Goal: Check status: Check status

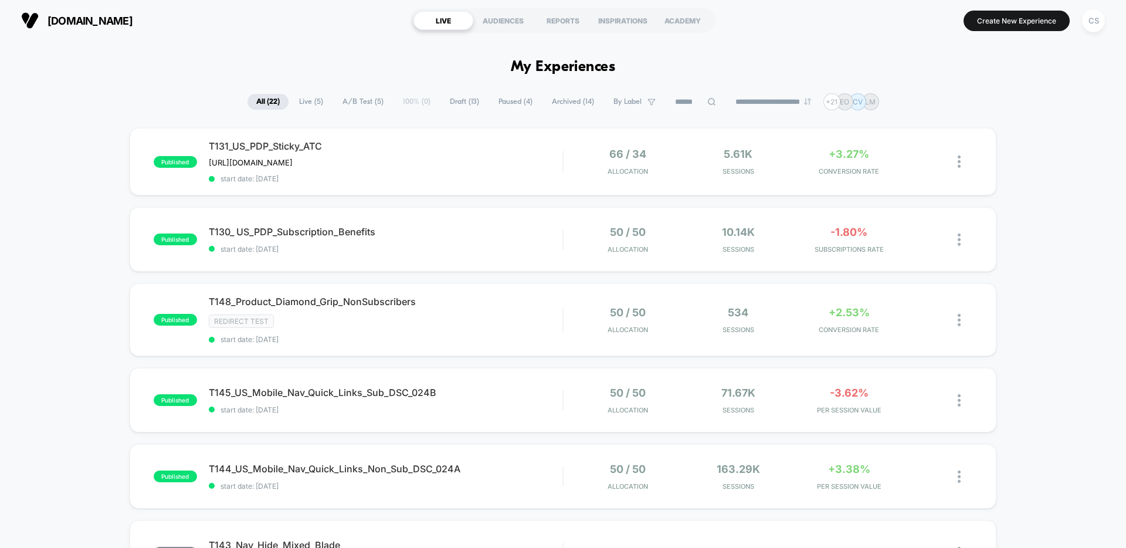
click at [304, 100] on span "Live ( 5 )" at bounding box center [311, 102] width 42 height 16
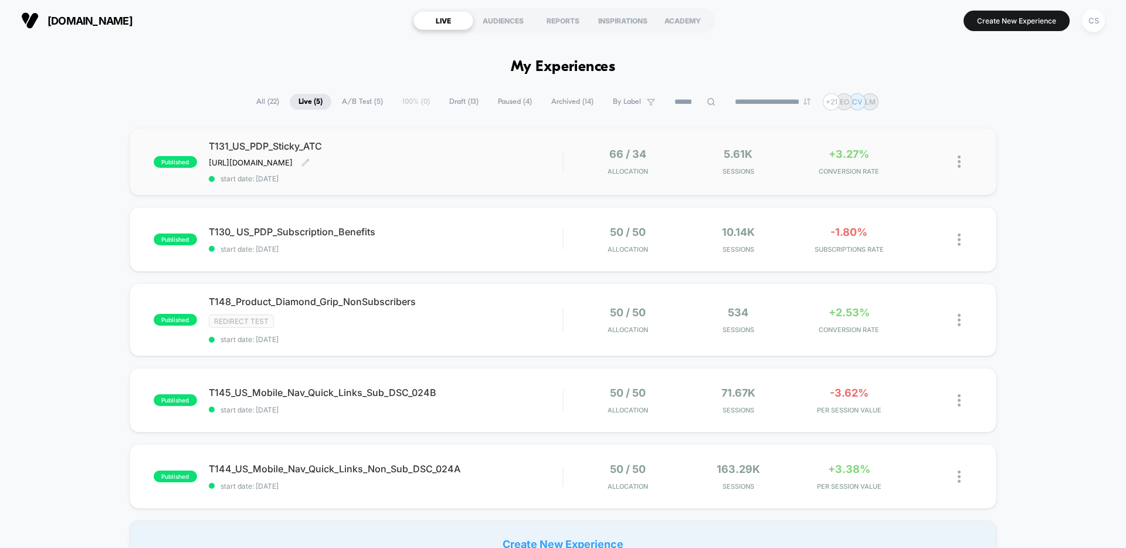
click at [503, 164] on div "T131_US_PDP_Sticky_ATC [URL][DOMAIN_NAME] Click to edit experience details [URL…" at bounding box center [386, 161] width 354 height 43
click at [487, 155] on div "T131_US_PDP_Sticky_ATC [URL][DOMAIN_NAME] Click to edit experience details [URL…" at bounding box center [386, 161] width 354 height 43
click at [482, 231] on span "T130_ US_PDP_Subscription_Benefits Click to edit experience details" at bounding box center [386, 232] width 354 height 12
click at [497, 310] on div "T148_Product_Diamond_Grip_NonSubscribers Click to edit experience details Click…" at bounding box center [386, 320] width 354 height 48
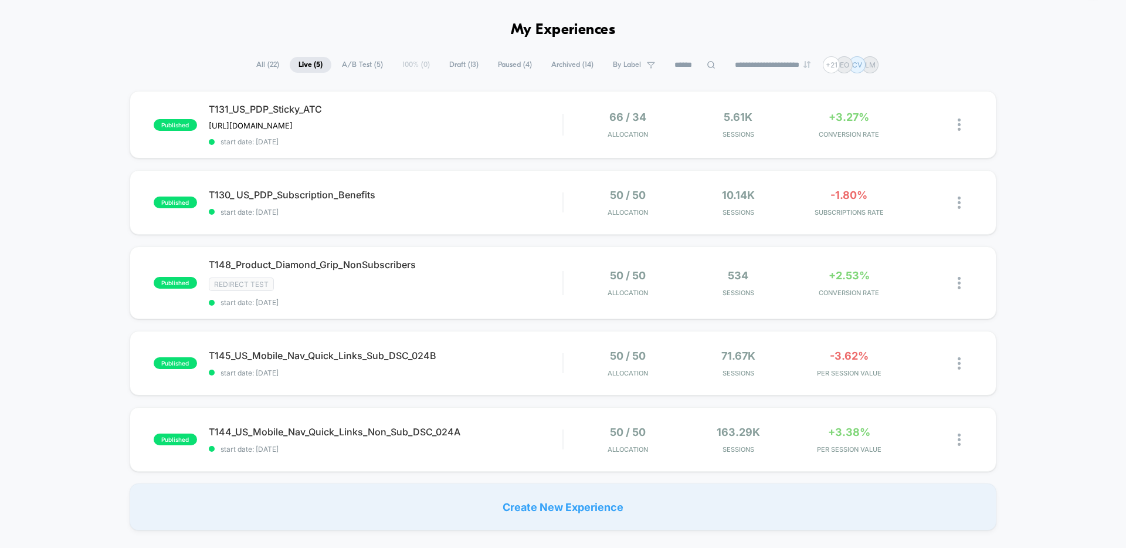
scroll to position [52, 0]
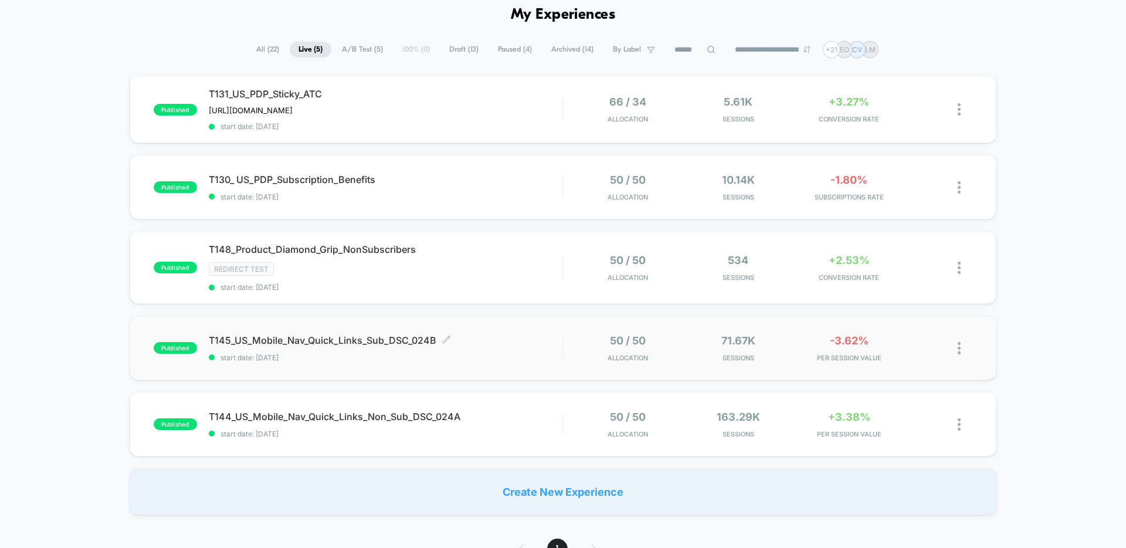
click at [519, 341] on span "T145_US_Mobile_Nav_Quick_Links_Sub_DSC_024B Click to edit experience details" at bounding box center [386, 340] width 354 height 12
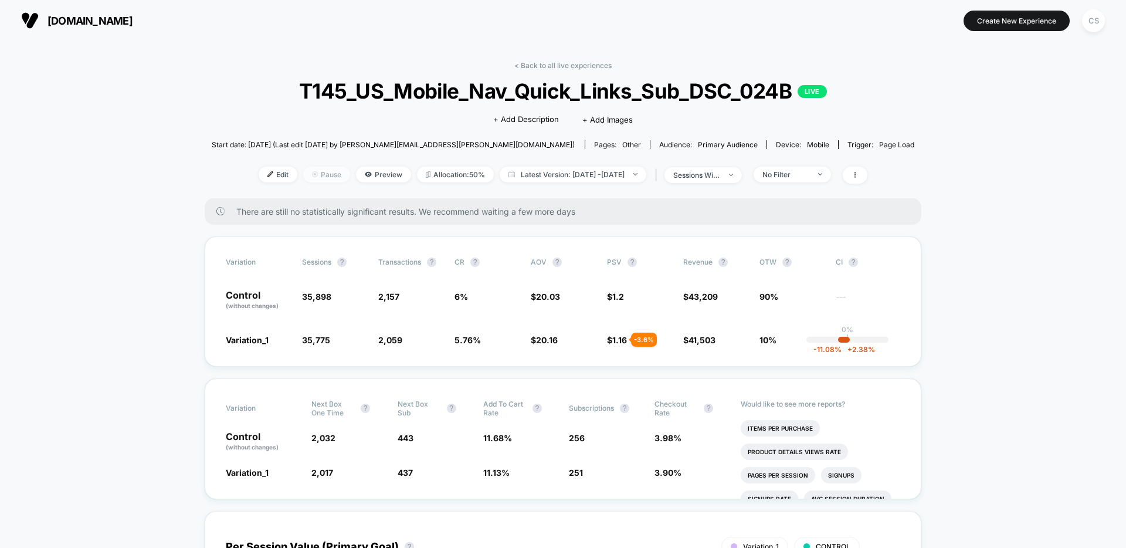
click at [303, 168] on span "Pause" at bounding box center [326, 175] width 47 height 16
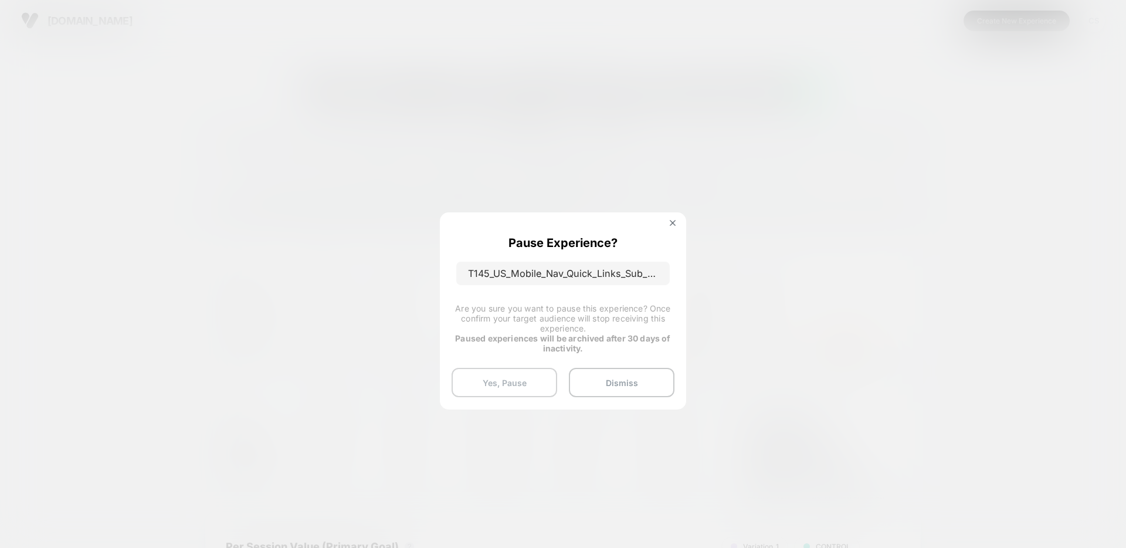
click at [524, 383] on button "Yes, Pause" at bounding box center [505, 382] width 106 height 29
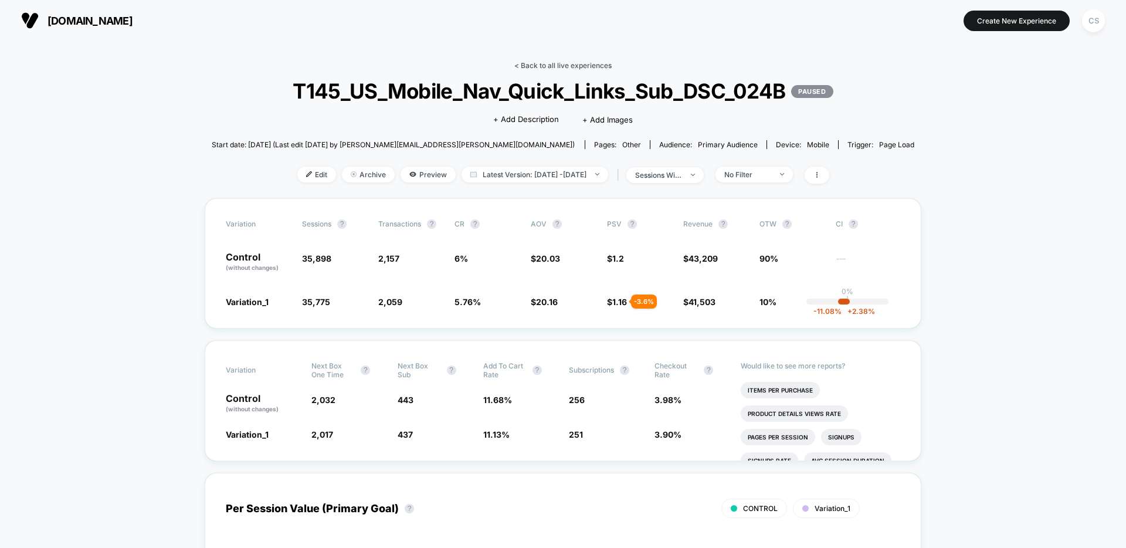
click at [581, 62] on link "< Back to all live experiences" at bounding box center [563, 65] width 97 height 9
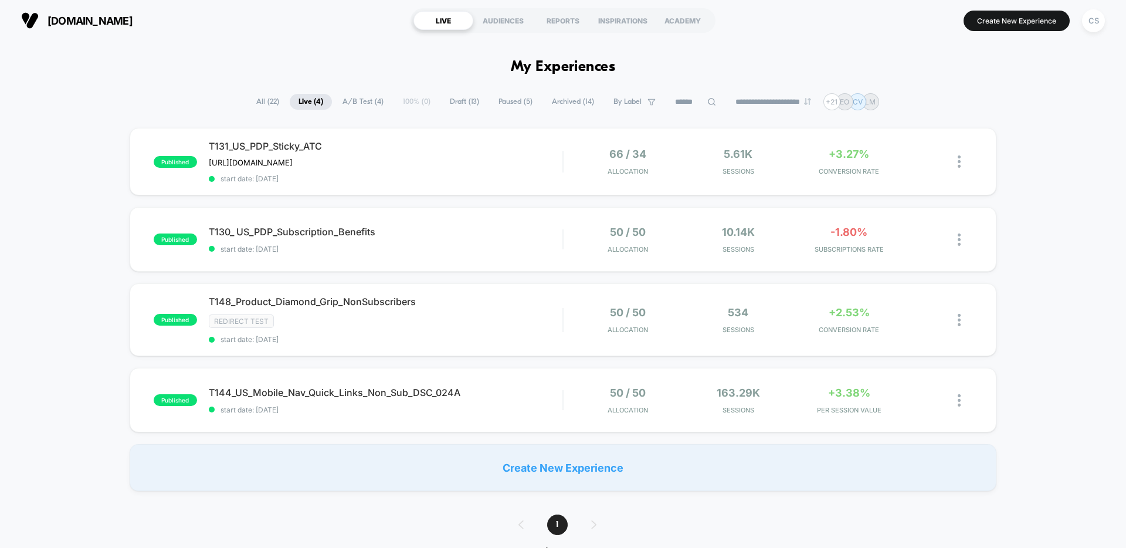
click at [560, 100] on span "Archived ( 14 )" at bounding box center [573, 102] width 60 height 16
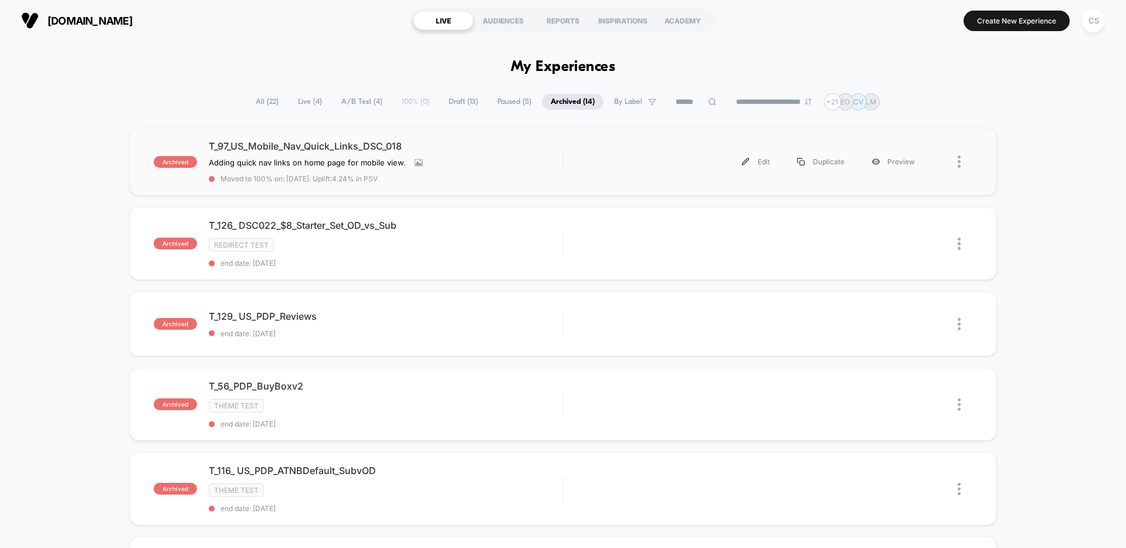
click at [577, 167] on div "Edit Duplicate Preview" at bounding box center [752, 161] width 353 height 26
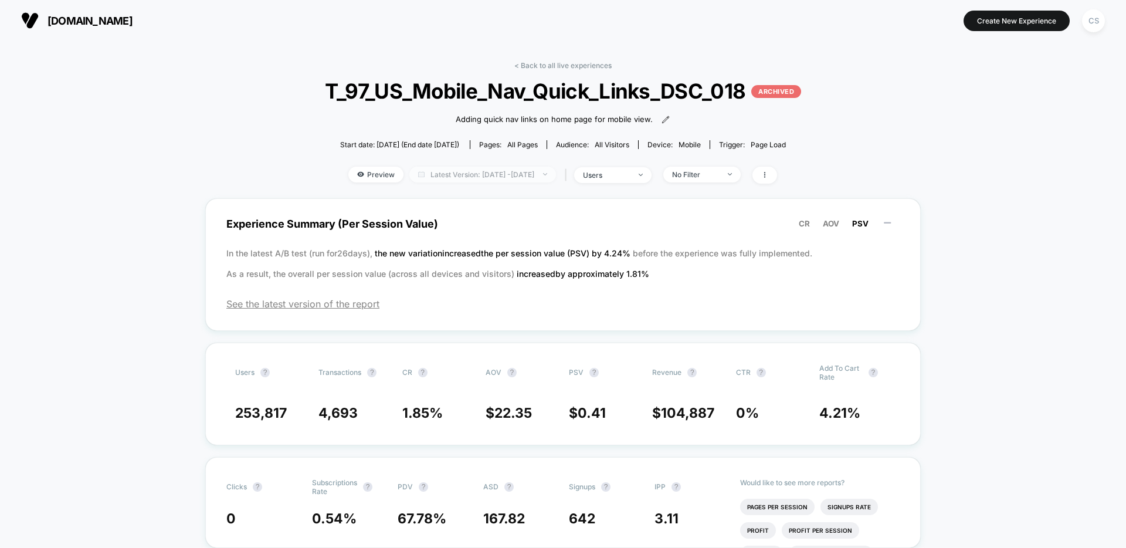
click at [540, 178] on span "Latest Version: [DATE] - [DATE]" at bounding box center [483, 175] width 147 height 16
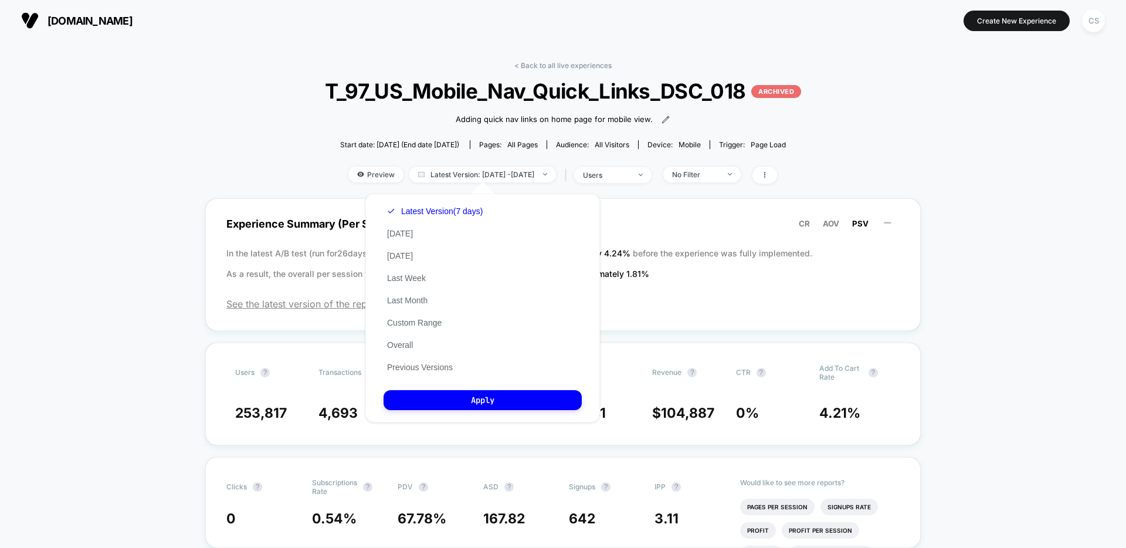
click at [467, 367] on div "Latest Version (7 days) [DATE] [DATE] Last Week Last Month Custom Range Overall…" at bounding box center [435, 289] width 103 height 178
click at [444, 366] on button "Previous Versions" at bounding box center [420, 367] width 73 height 11
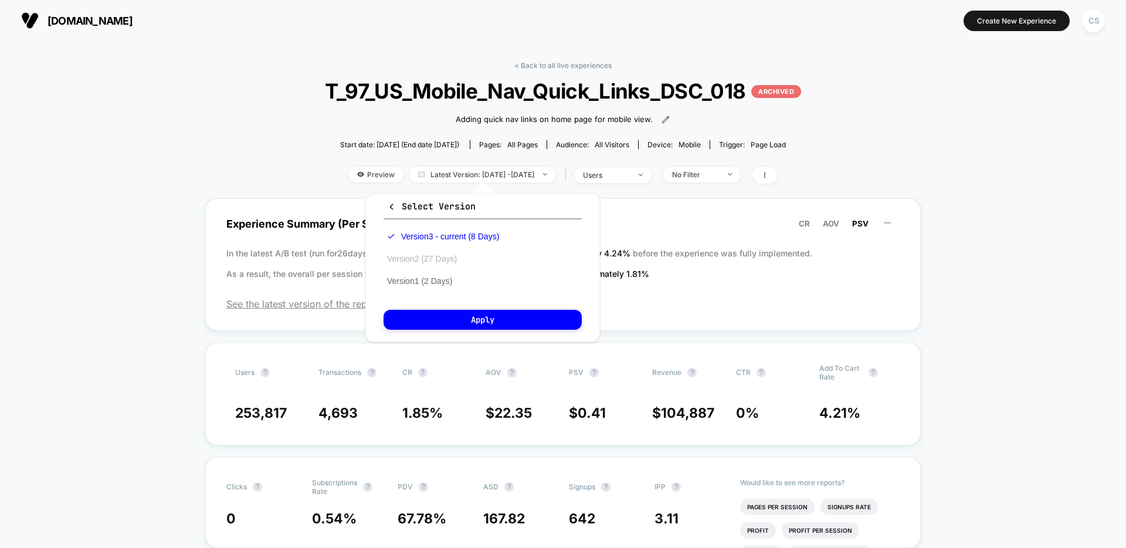
click at [441, 255] on button "Version 2 (27 Days)" at bounding box center [422, 258] width 77 height 11
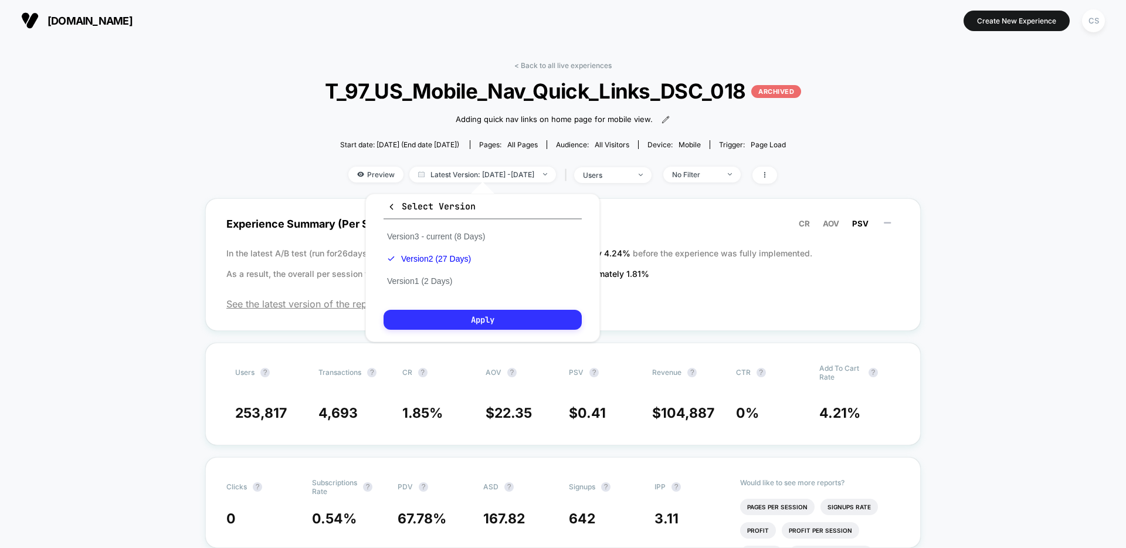
click at [519, 317] on button "Apply" at bounding box center [483, 320] width 198 height 20
